Goal: Transaction & Acquisition: Purchase product/service

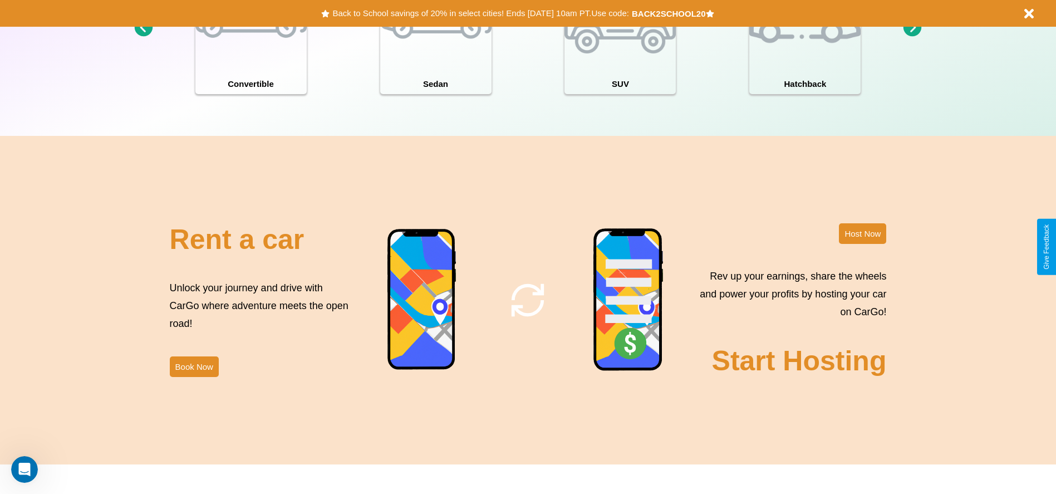
scroll to position [1597, 0]
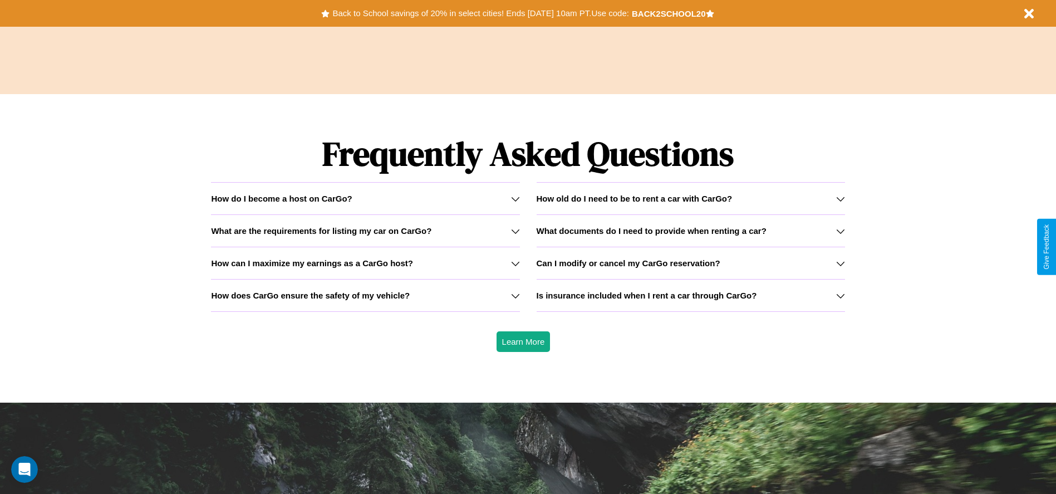
click at [365, 295] on h3 "How does CarGo ensure the safety of my vehicle?" at bounding box center [310, 295] width 199 height 9
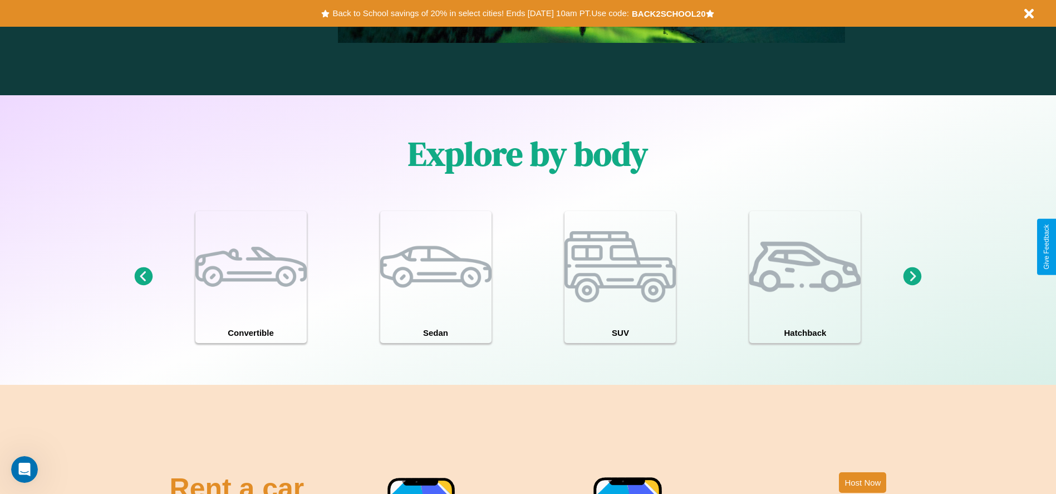
scroll to position [972, 0]
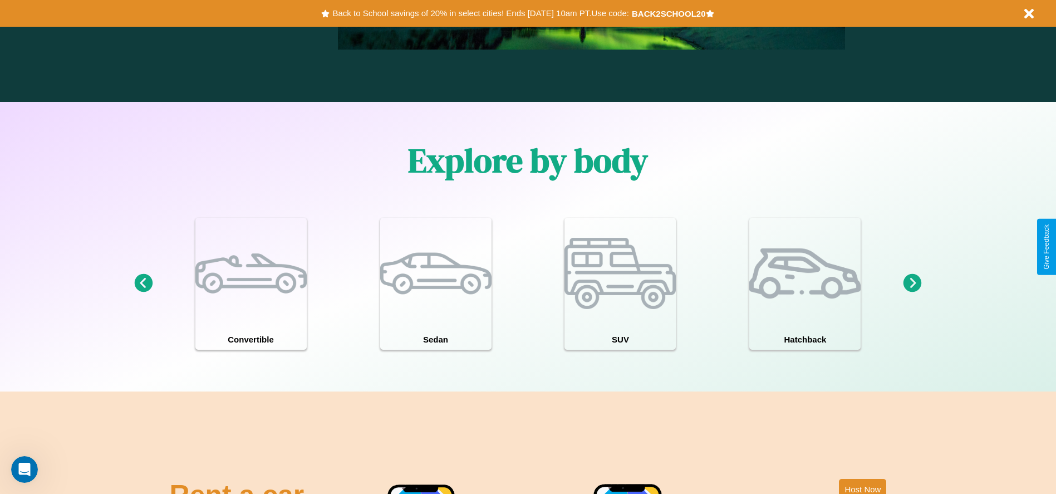
click at [913, 283] on icon at bounding box center [913, 283] width 18 height 18
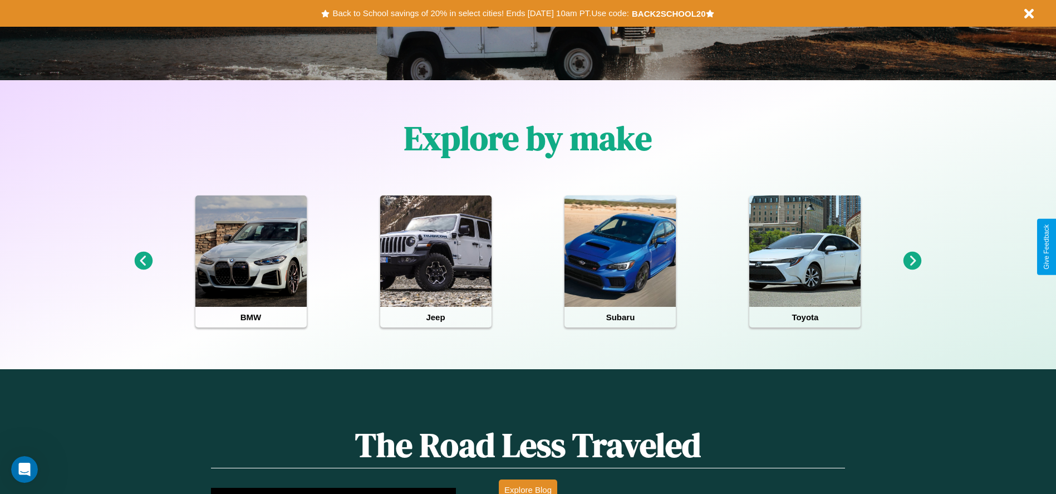
scroll to position [0, 0]
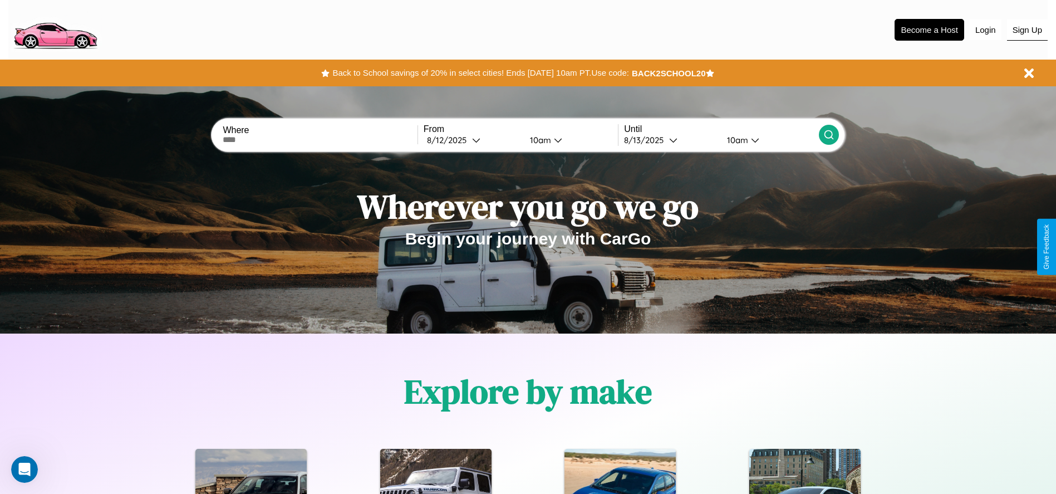
click at [1027, 30] on button "Sign Up" at bounding box center [1027, 29] width 41 height 21
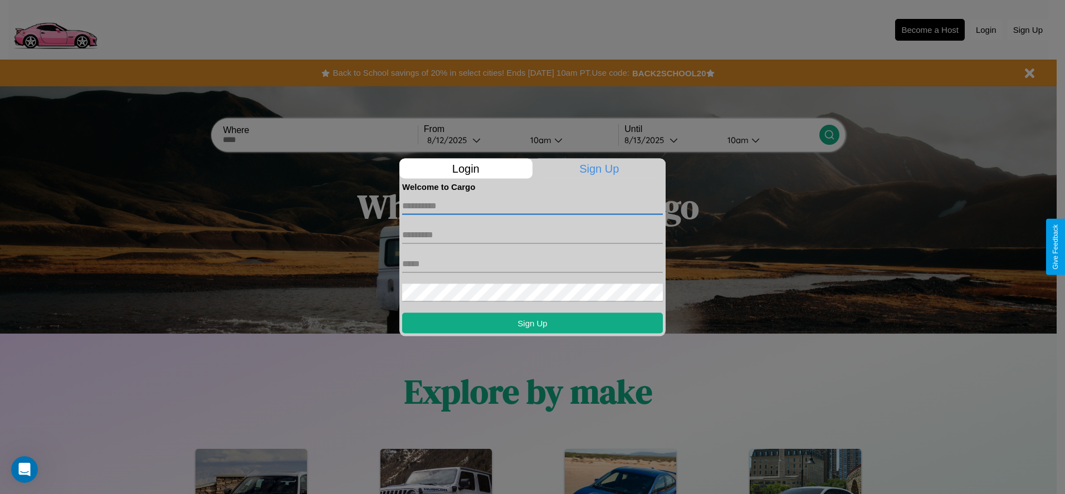
click at [532, 205] on input "text" at bounding box center [532, 206] width 261 height 18
type input "********"
click at [532, 234] on input "text" at bounding box center [532, 234] width 261 height 18
type input "*****"
click at [532, 263] on input "text" at bounding box center [532, 263] width 261 height 18
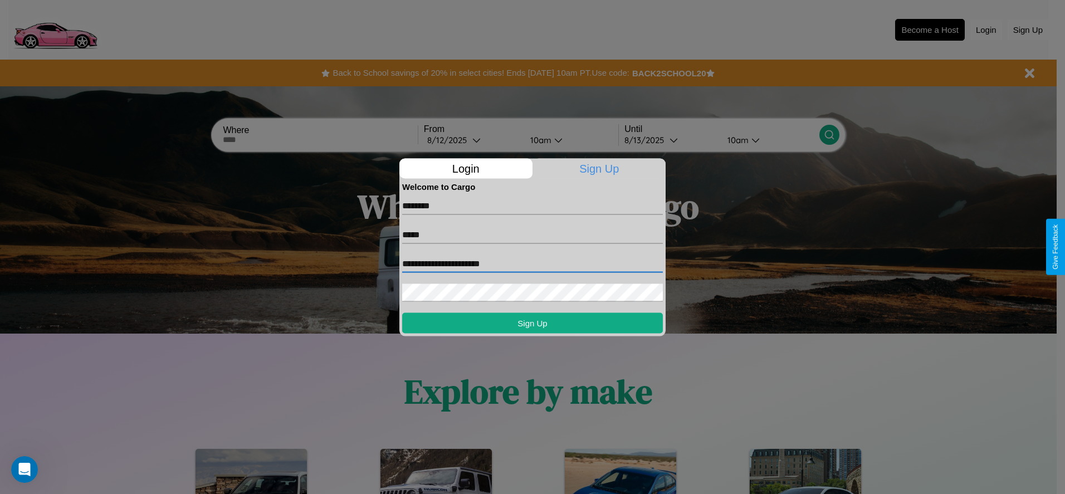
type input "**********"
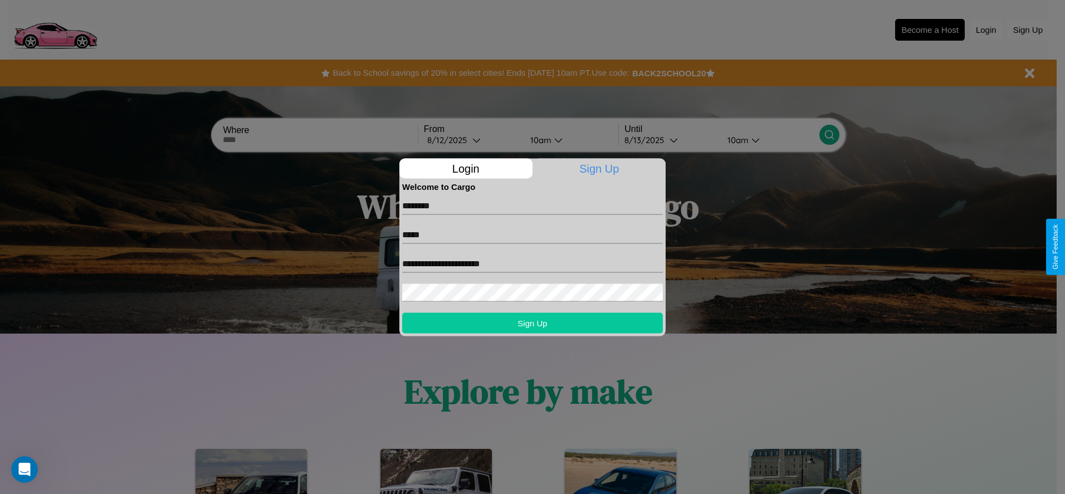
click at [532, 322] on button "Sign Up" at bounding box center [532, 322] width 261 height 21
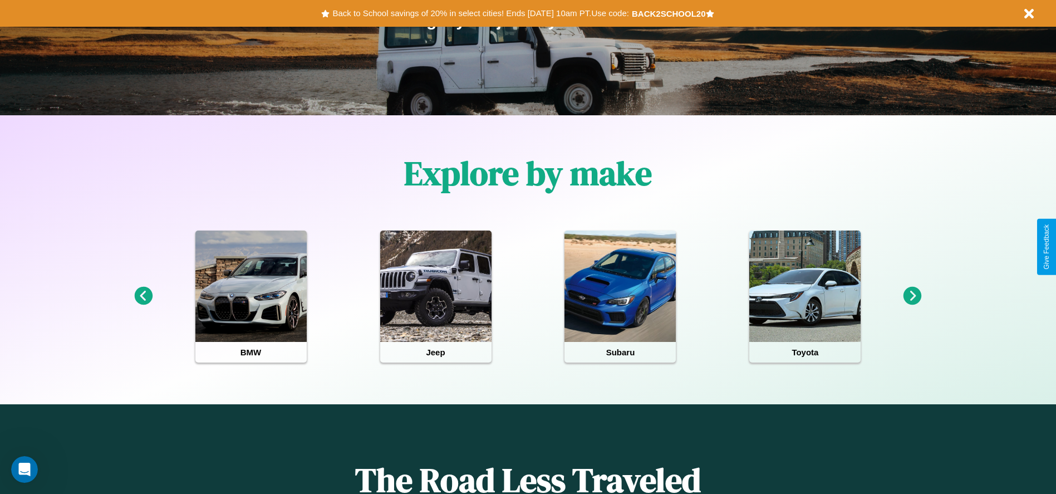
scroll to position [231, 0]
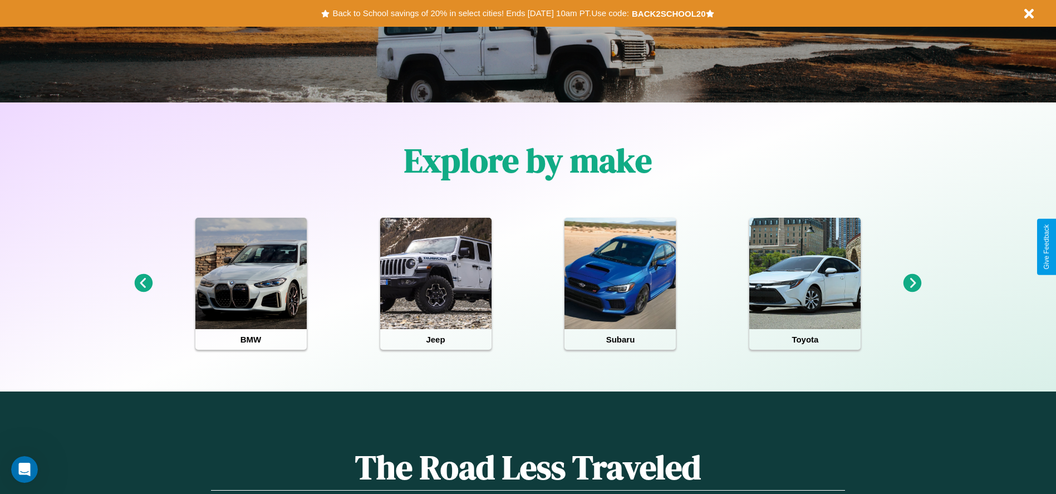
click at [913, 283] on icon at bounding box center [913, 283] width 18 height 18
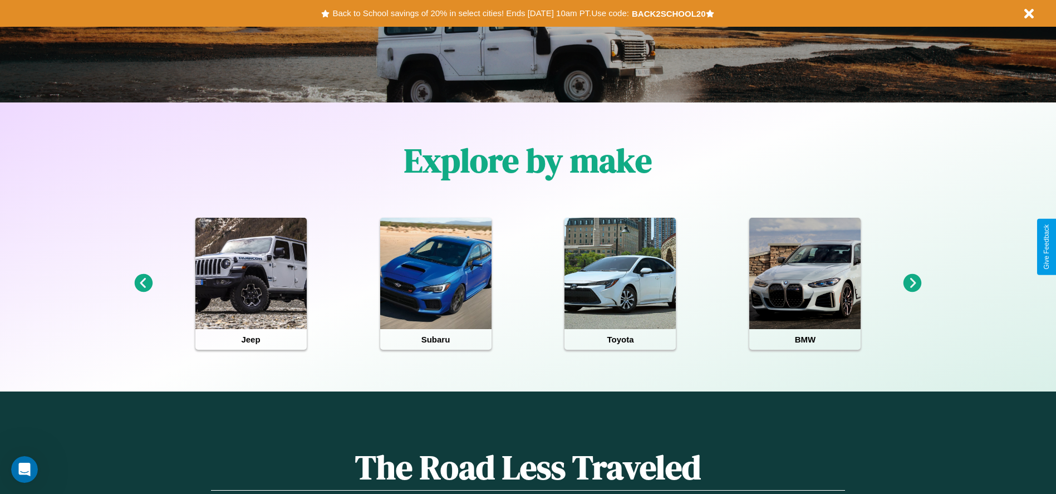
click at [143, 283] on icon at bounding box center [143, 283] width 18 height 18
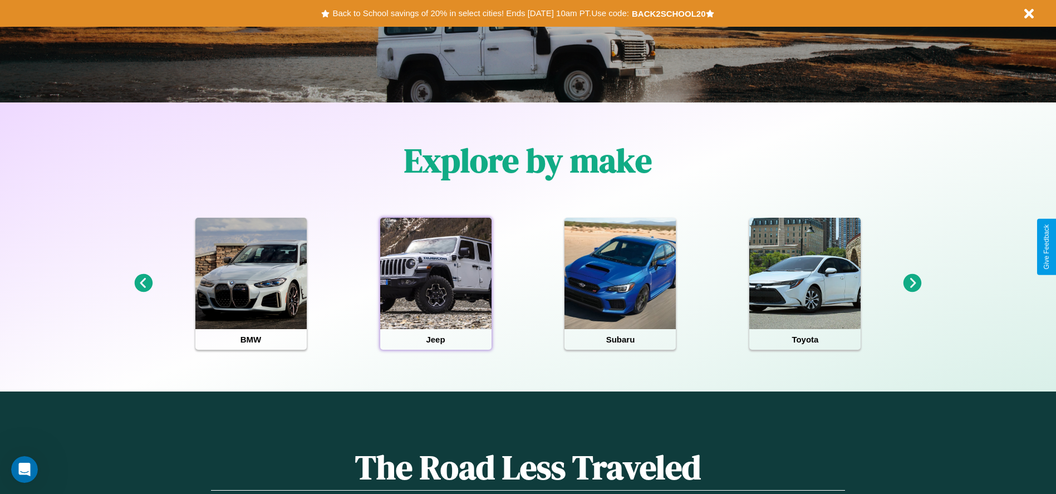
click at [435, 283] on div at bounding box center [435, 273] width 111 height 111
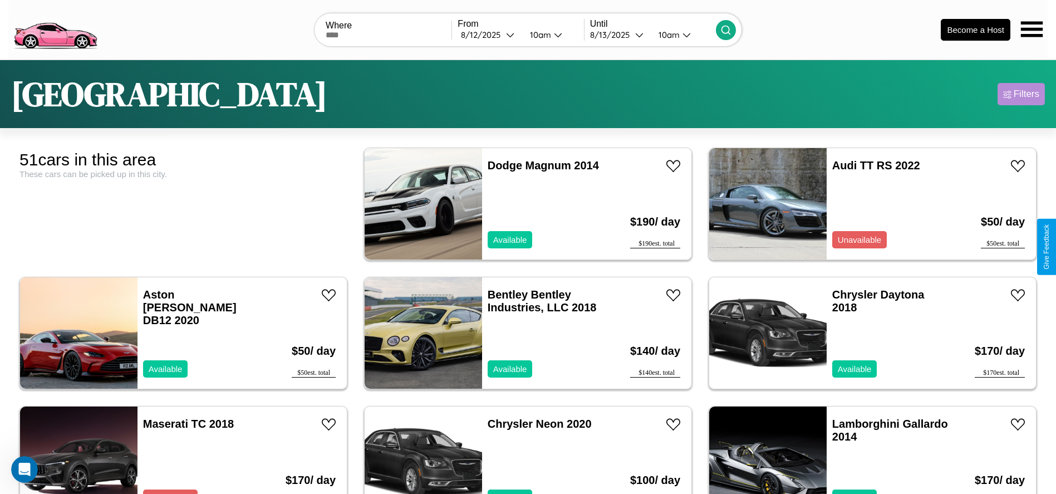
click at [1021, 94] on div "Filters" at bounding box center [1027, 94] width 26 height 11
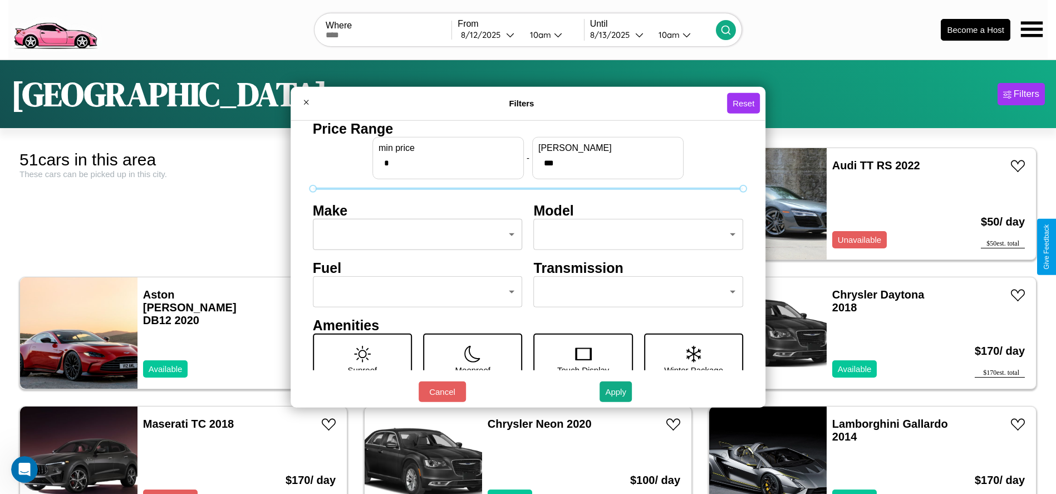
click at [414, 234] on body "CarGo Where From [DATE] 10am Until [DATE] 10am Become a Host [GEOGRAPHIC_DATA] …" at bounding box center [528, 281] width 1056 height 563
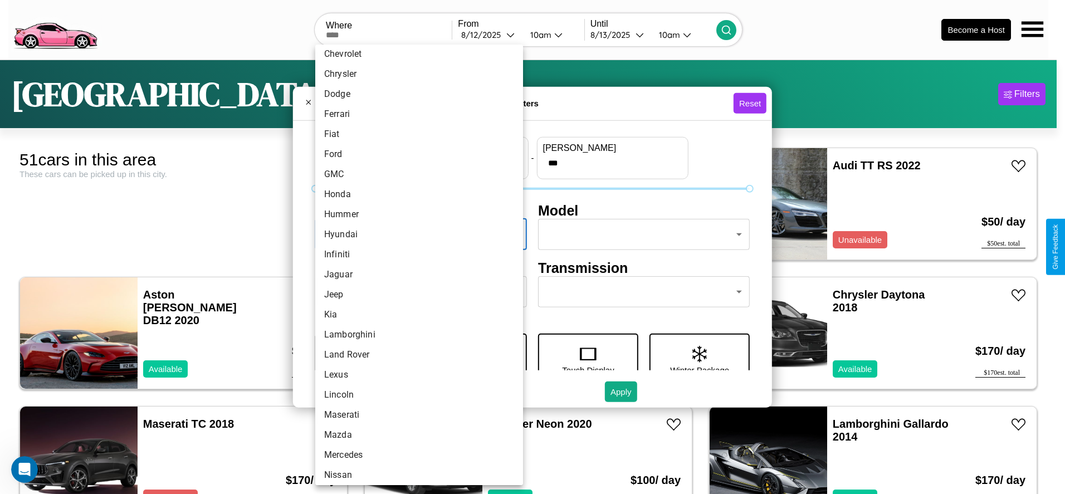
scroll to position [236, 0]
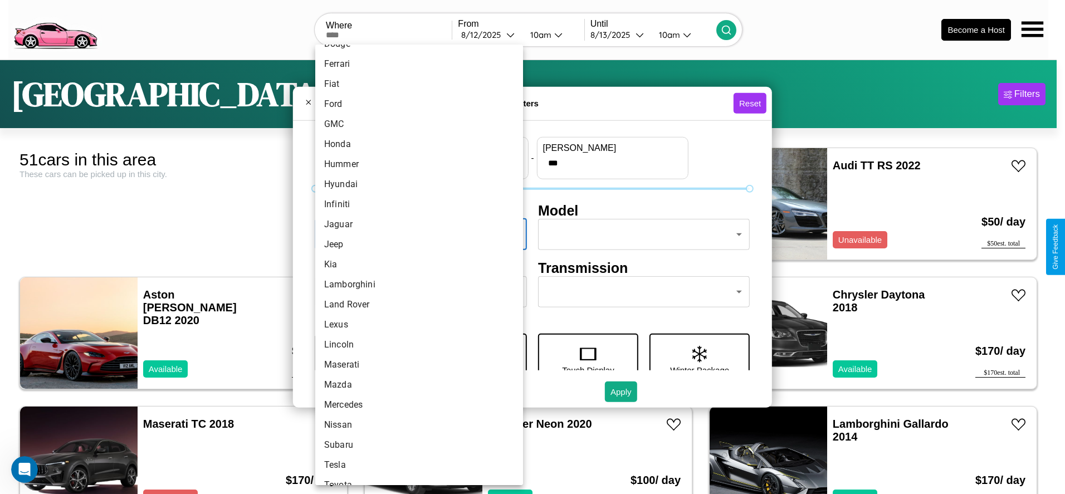
click at [415, 264] on li "Kia" at bounding box center [419, 264] width 208 height 20
type input "***"
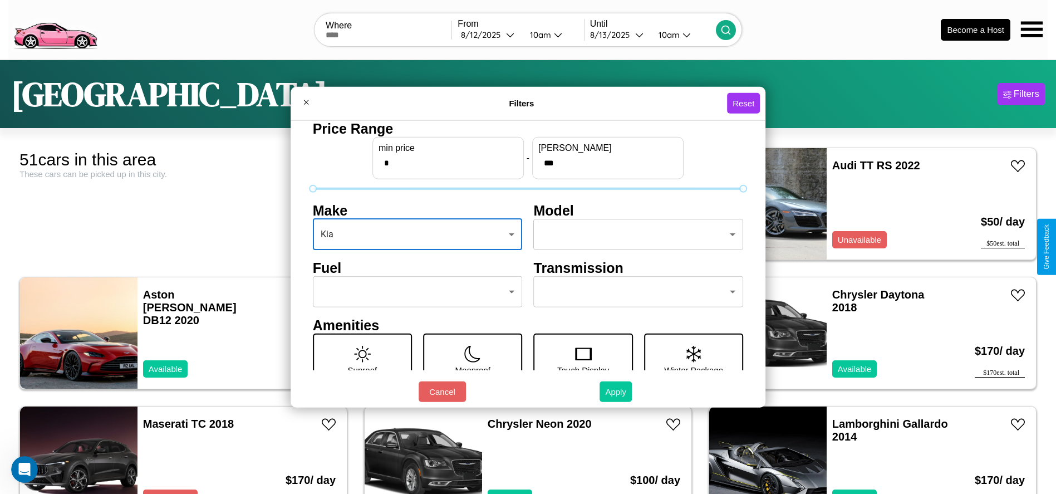
click at [616, 391] on button "Apply" at bounding box center [616, 391] width 32 height 21
